Goal: Task Accomplishment & Management: Use online tool/utility

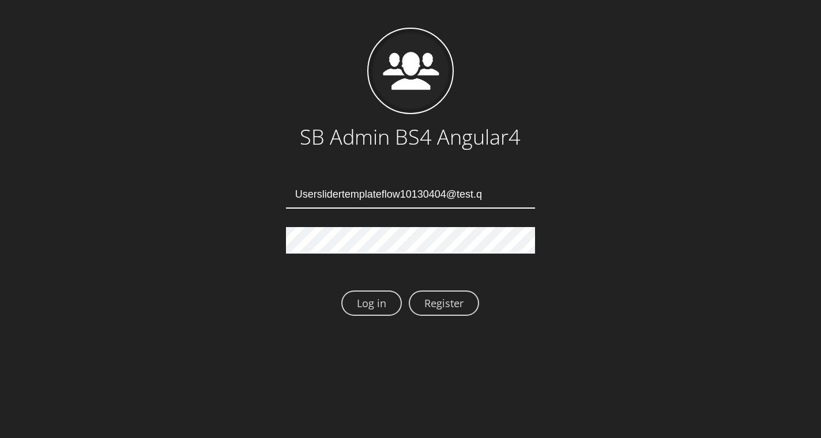
type input "Userslidertemplateflow10130404@test.qa"
type input "[EMAIL_ADDRESS][DOMAIN_NAME]"
